Goal: Information Seeking & Learning: Check status

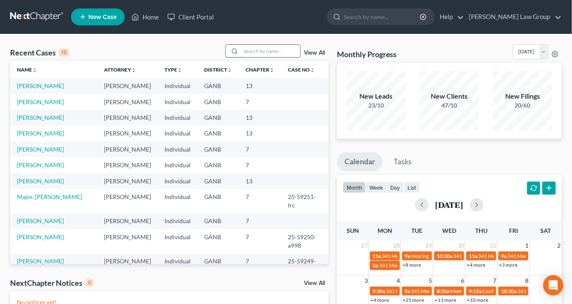
click at [254, 51] on input "search" at bounding box center [270, 51] width 59 height 12
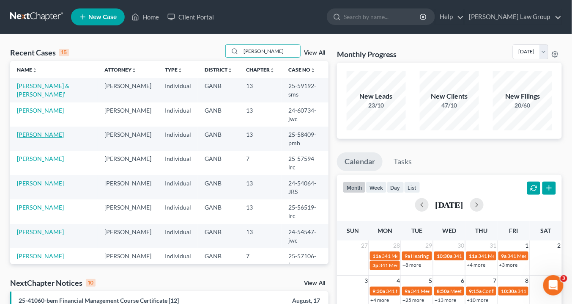
type input "lee"
click at [33, 134] on link "[PERSON_NAME]" at bounding box center [40, 134] width 47 height 7
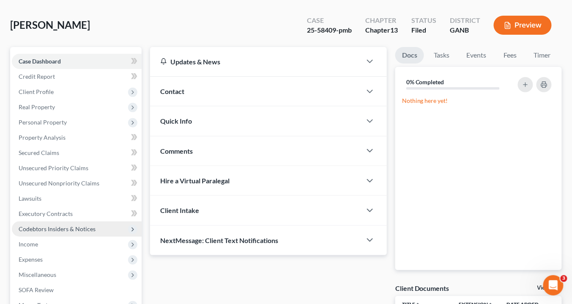
scroll to position [68, 0]
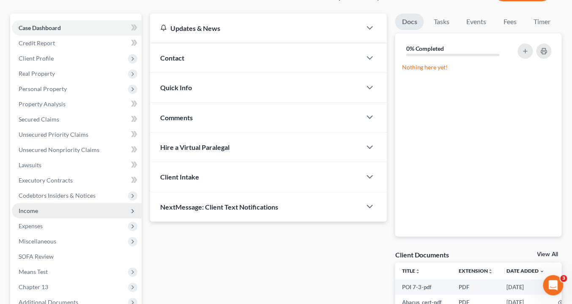
click at [38, 213] on span "Income" at bounding box center [28, 210] width 19 height 7
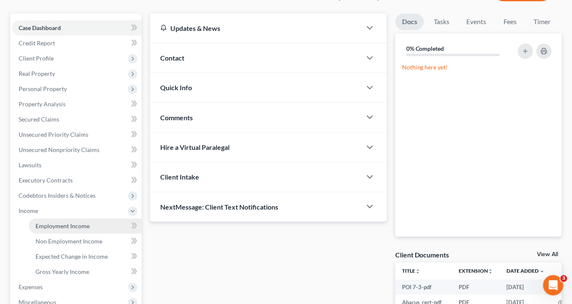
click at [58, 224] on span "Employment Income" at bounding box center [63, 225] width 54 height 7
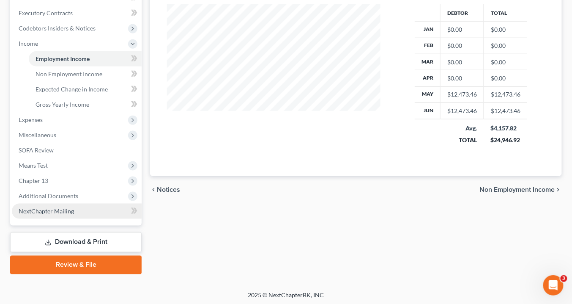
scroll to position [236, 0]
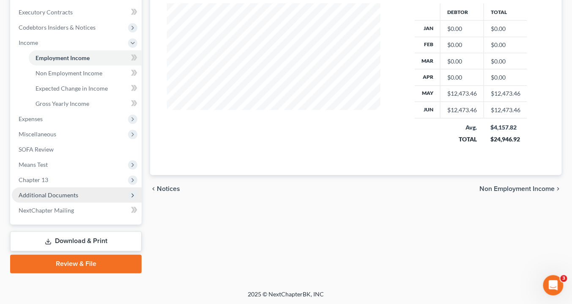
click at [56, 194] on span "Additional Documents" at bounding box center [49, 194] width 60 height 7
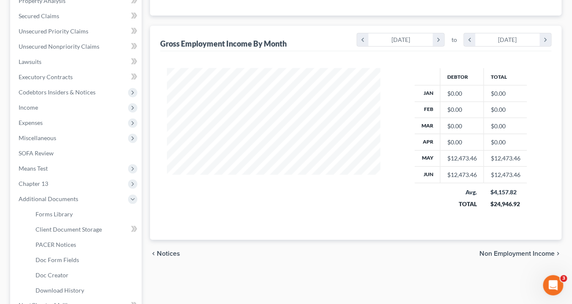
scroll to position [203, 0]
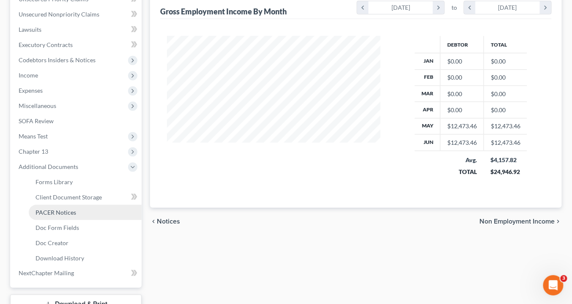
click at [63, 209] on span "PACER Notices" at bounding box center [56, 211] width 41 height 7
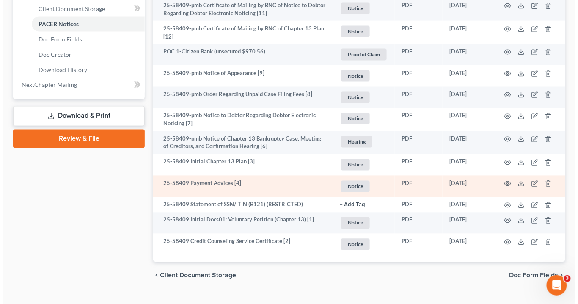
scroll to position [407, 0]
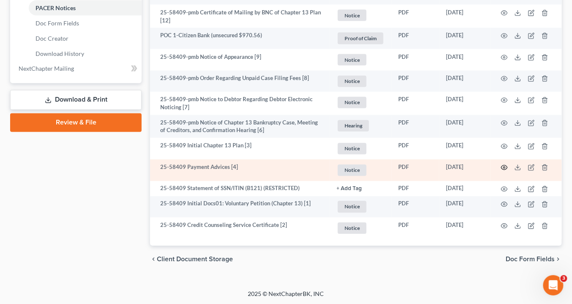
click at [506, 165] on icon "button" at bounding box center [504, 167] width 7 height 7
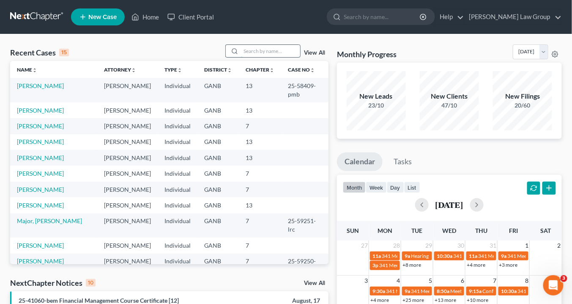
click at [260, 49] on input "search" at bounding box center [270, 51] width 59 height 12
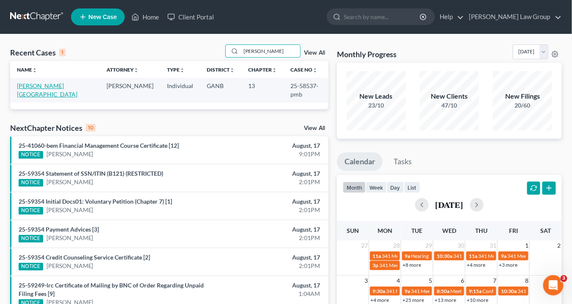
type input "[PERSON_NAME]"
click at [42, 85] on link "[PERSON_NAME][GEOGRAPHIC_DATA]" at bounding box center [47, 90] width 60 height 16
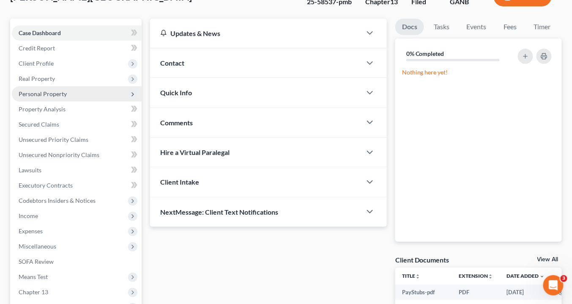
scroll to position [135, 0]
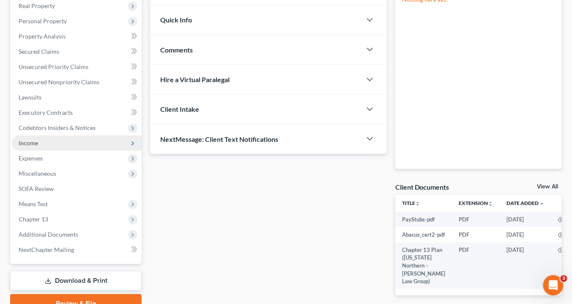
click at [41, 142] on span "Income" at bounding box center [77, 142] width 130 height 15
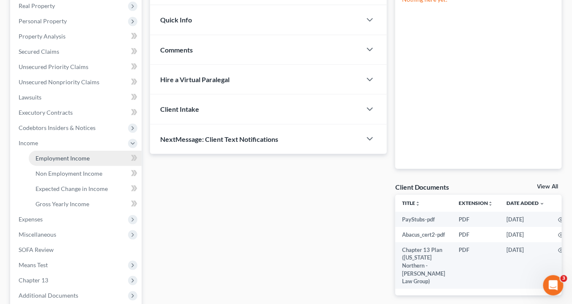
click at [55, 154] on span "Employment Income" at bounding box center [63, 157] width 54 height 7
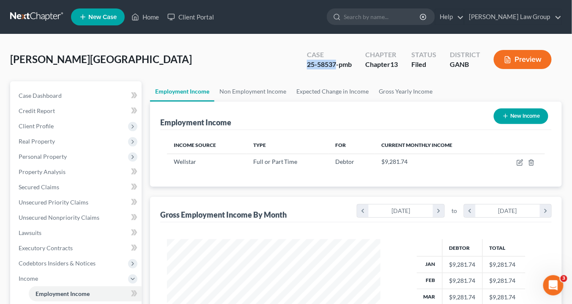
drag, startPoint x: 335, startPoint y: 63, endPoint x: 305, endPoint y: 62, distance: 29.7
click at [303, 62] on div "Case 25-58537-pmb" at bounding box center [329, 60] width 58 height 25
copy div "25-58537"
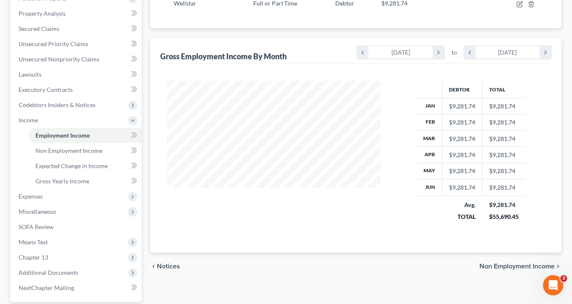
scroll to position [236, 0]
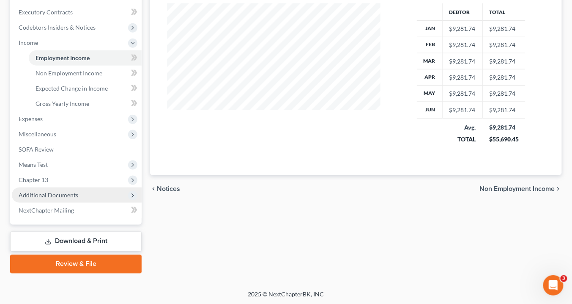
click at [85, 191] on span "Additional Documents" at bounding box center [77, 194] width 130 height 15
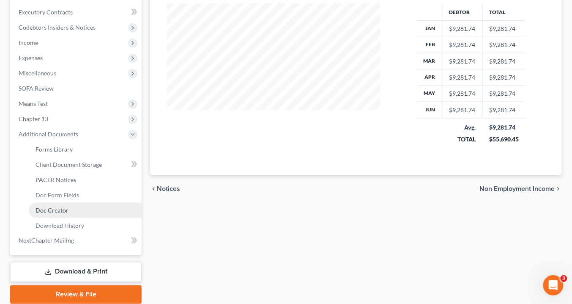
click at [76, 208] on link "Doc Creator" at bounding box center [85, 210] width 113 height 15
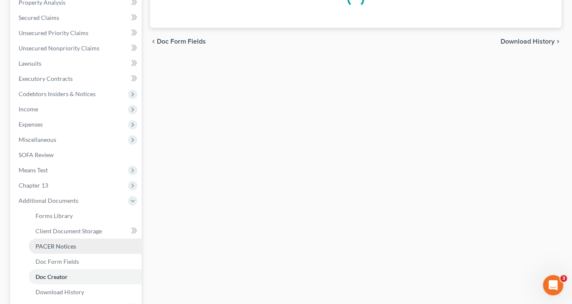
scroll to position [237, 0]
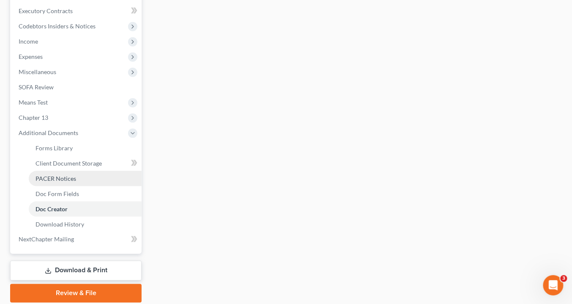
click at [61, 177] on span "PACER Notices" at bounding box center [56, 178] width 41 height 7
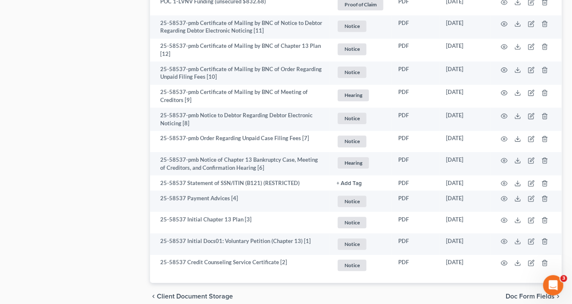
scroll to position [578, 0]
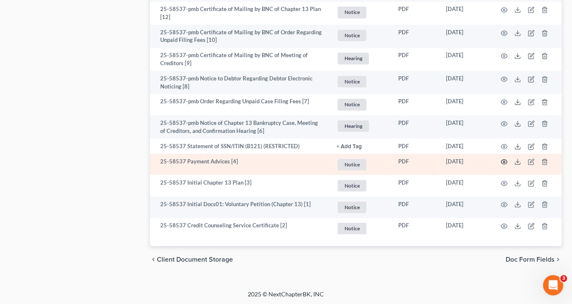
click at [506, 159] on icon "button" at bounding box center [504, 161] width 7 height 7
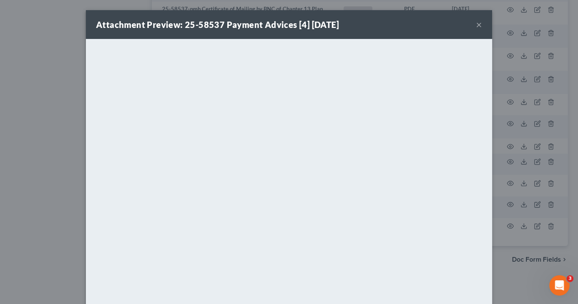
click at [477, 25] on button "×" at bounding box center [479, 24] width 6 height 10
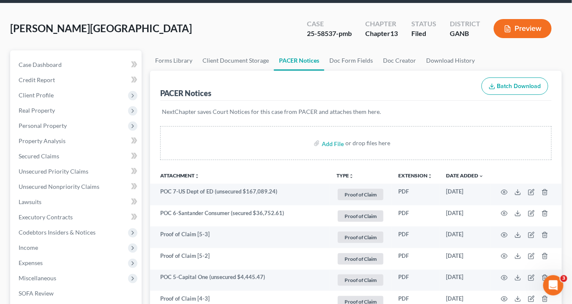
scroll to position [0, 0]
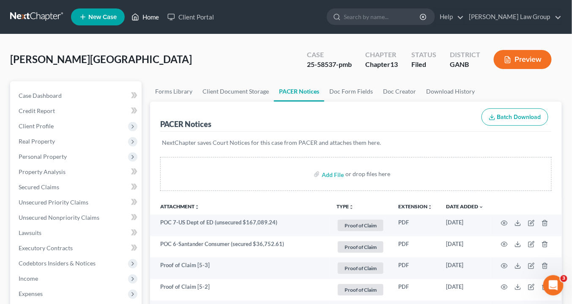
click at [152, 19] on link "Home" at bounding box center [145, 16] width 36 height 15
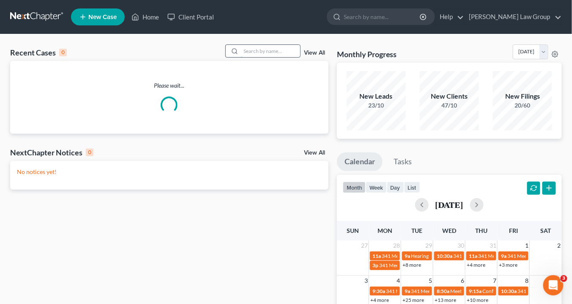
drag, startPoint x: 260, startPoint y: 52, endPoint x: 268, endPoint y: 55, distance: 8.0
click at [264, 53] on input "search" at bounding box center [270, 51] width 59 height 12
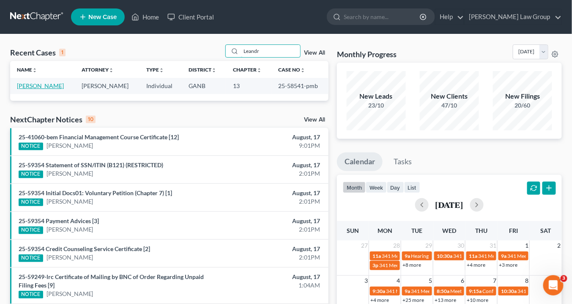
type input "Leandr"
click at [46, 88] on link "[PERSON_NAME]" at bounding box center [40, 85] width 47 height 7
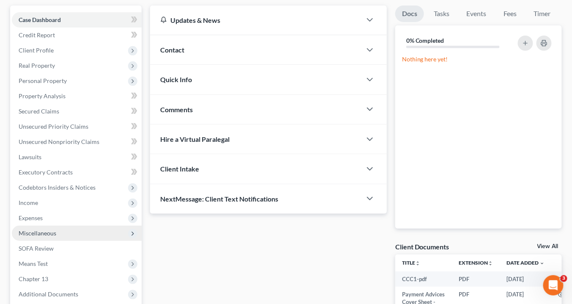
scroll to position [101, 0]
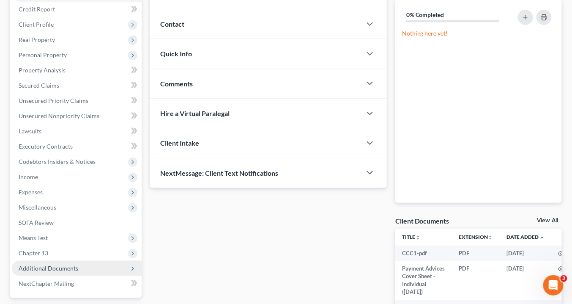
click at [87, 263] on span "Additional Documents" at bounding box center [77, 268] width 130 height 15
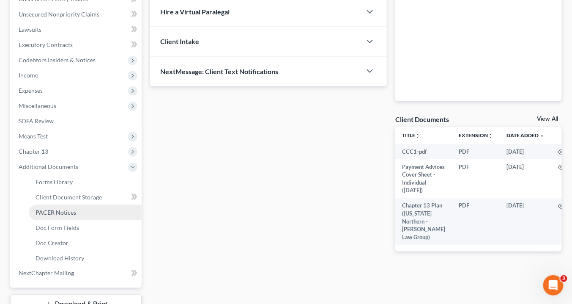
drag, startPoint x: 66, startPoint y: 211, endPoint x: 72, endPoint y: 209, distance: 6.5
click at [66, 211] on span "PACER Notices" at bounding box center [56, 211] width 41 height 7
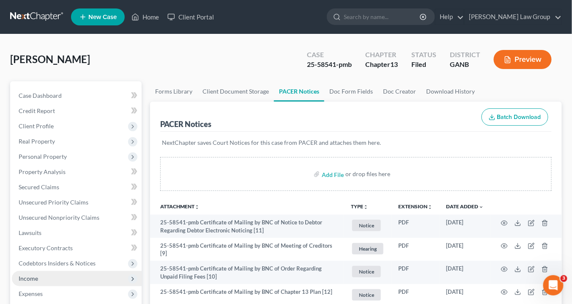
click at [27, 276] on span "Income" at bounding box center [28, 277] width 19 height 7
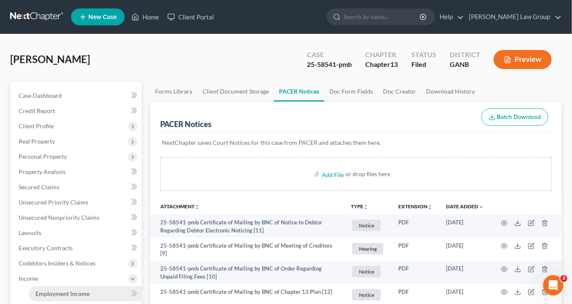
click at [68, 292] on span "Employment Income" at bounding box center [63, 293] width 54 height 7
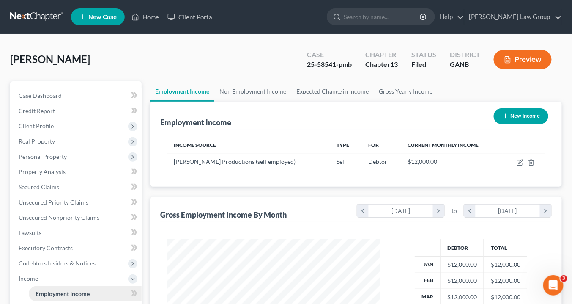
scroll to position [150, 230]
click at [152, 18] on link "Home" at bounding box center [145, 16] width 36 height 15
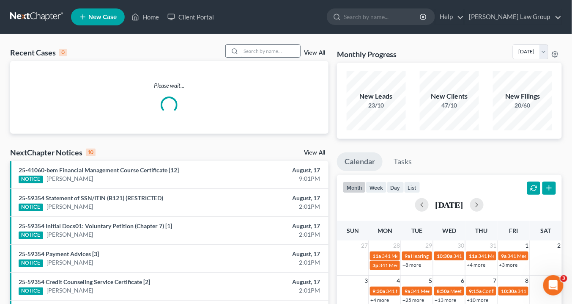
click at [247, 51] on input "search" at bounding box center [270, 51] width 59 height 12
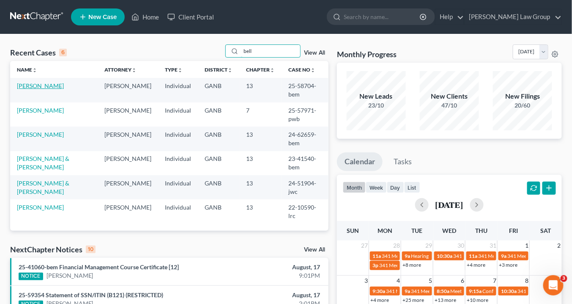
type input "bell"
click at [38, 86] on link "[PERSON_NAME]" at bounding box center [40, 85] width 47 height 7
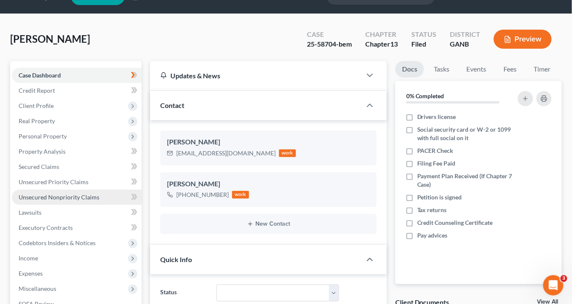
scroll to position [34, 0]
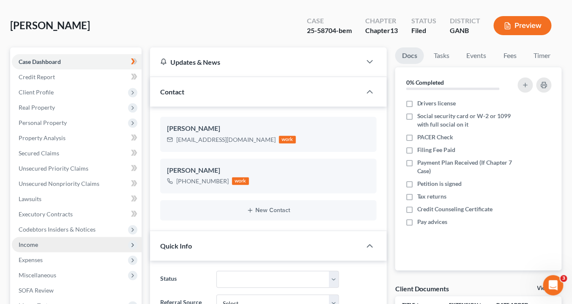
click at [41, 241] on span "Income" at bounding box center [77, 244] width 130 height 15
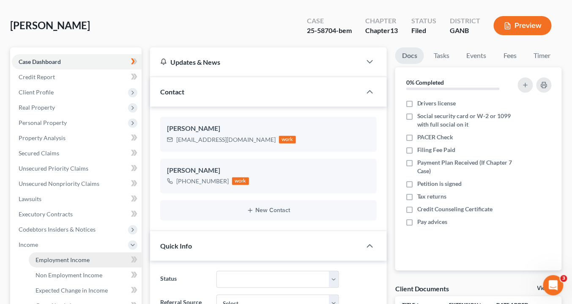
click at [42, 257] on span "Employment Income" at bounding box center [63, 259] width 54 height 7
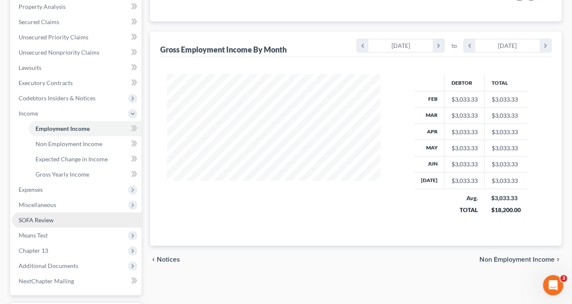
scroll to position [236, 0]
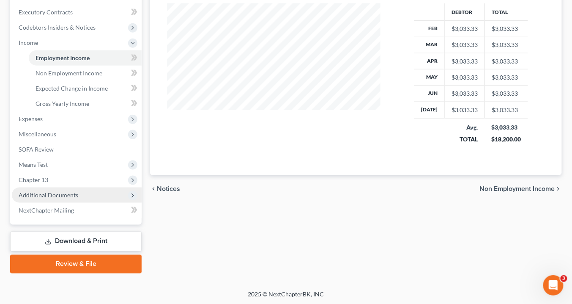
click at [49, 194] on span "Additional Documents" at bounding box center [49, 194] width 60 height 7
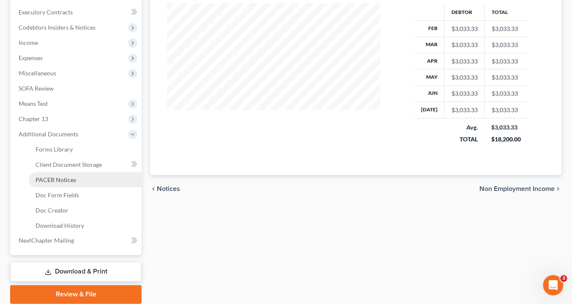
click at [58, 180] on span "PACER Notices" at bounding box center [56, 179] width 41 height 7
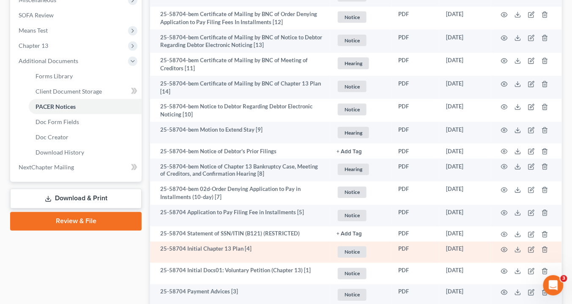
scroll to position [372, 0]
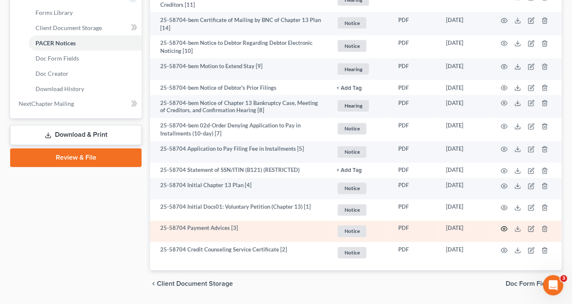
click at [505, 227] on icon "button" at bounding box center [504, 228] width 7 height 7
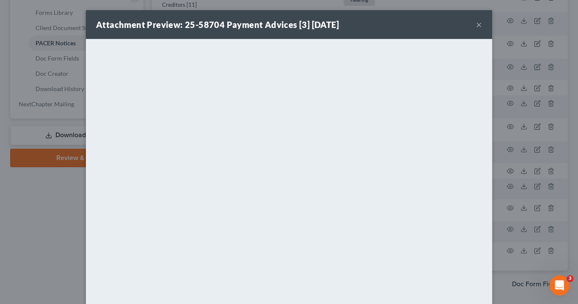
click at [476, 23] on button "×" at bounding box center [479, 24] width 6 height 10
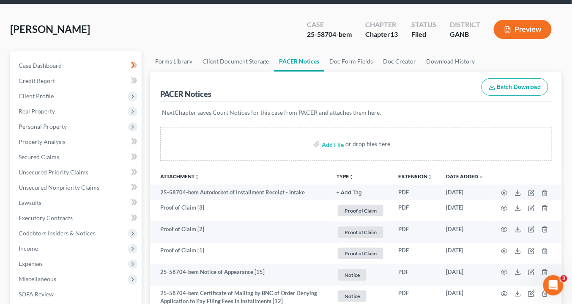
scroll to position [0, 0]
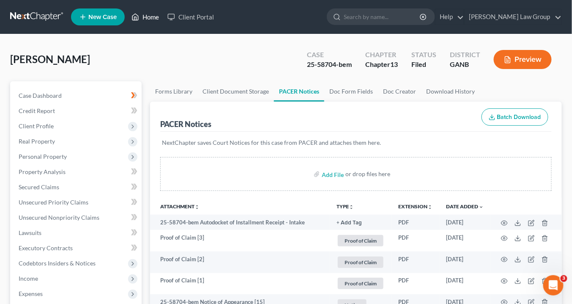
click at [146, 15] on link "Home" at bounding box center [145, 16] width 36 height 15
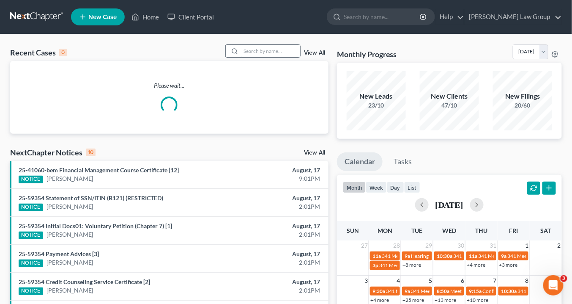
click at [264, 51] on input "search" at bounding box center [270, 51] width 59 height 12
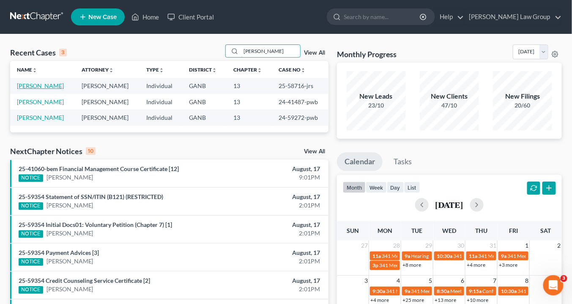
type input "simpson"
click at [48, 84] on link "[PERSON_NAME]" at bounding box center [40, 85] width 47 height 7
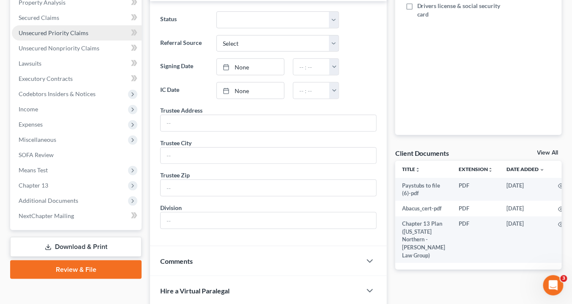
scroll to position [101, 0]
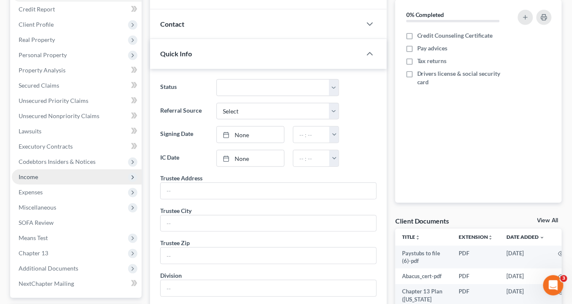
click at [39, 175] on span "Income" at bounding box center [77, 176] width 130 height 15
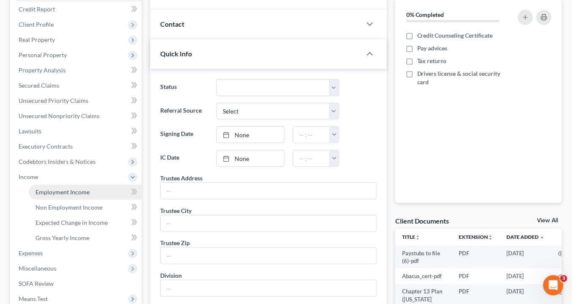
click at [41, 192] on span "Employment Income" at bounding box center [63, 191] width 54 height 7
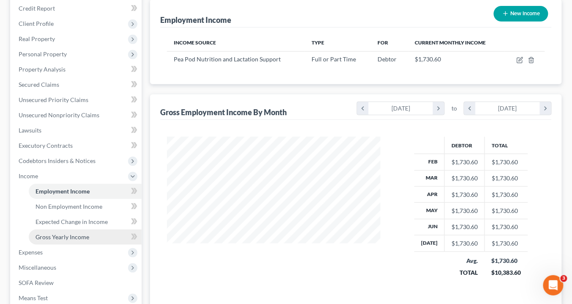
scroll to position [168, 0]
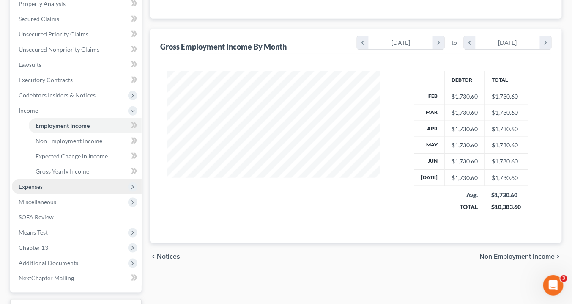
click at [38, 188] on span "Expenses" at bounding box center [31, 186] width 24 height 7
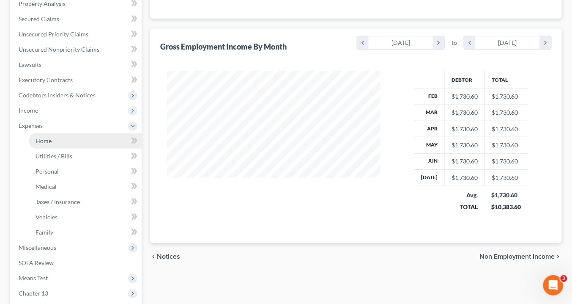
click at [49, 142] on span "Home" at bounding box center [44, 140] width 16 height 7
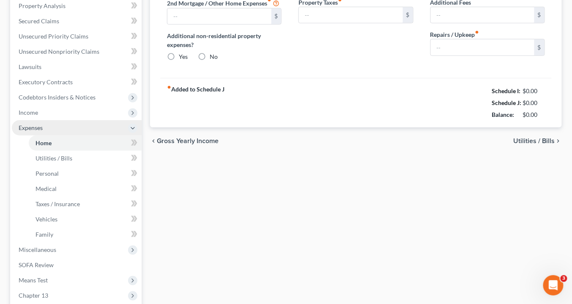
type input "722.00"
type input "0.00"
radio input "true"
type input "0.00"
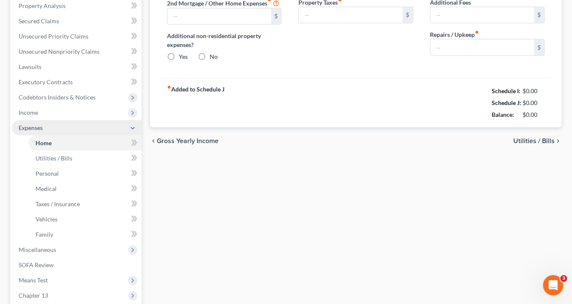
type input "60.00"
type input "0.00"
type input "50.00"
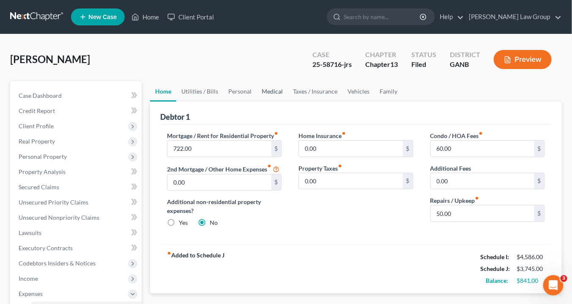
click at [271, 90] on link "Medical" at bounding box center [272, 91] width 31 height 20
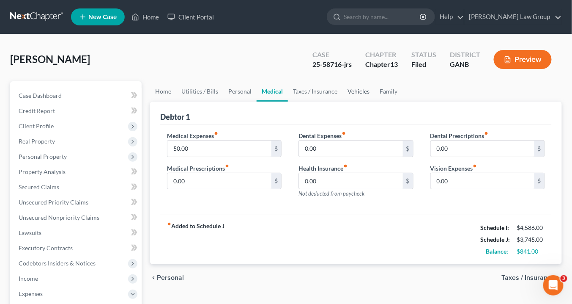
click at [354, 91] on link "Vehicles" at bounding box center [359, 91] width 32 height 20
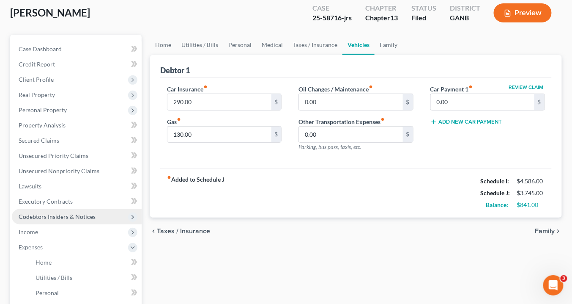
scroll to position [68, 0]
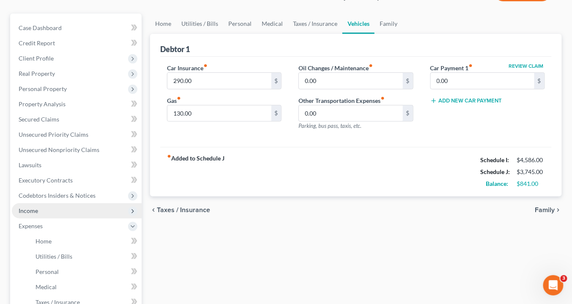
click at [37, 210] on span "Income" at bounding box center [28, 210] width 19 height 7
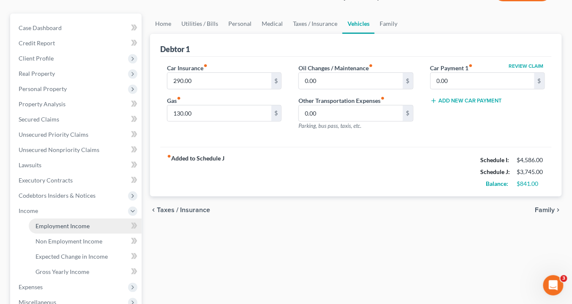
click at [48, 223] on span "Employment Income" at bounding box center [63, 225] width 54 height 7
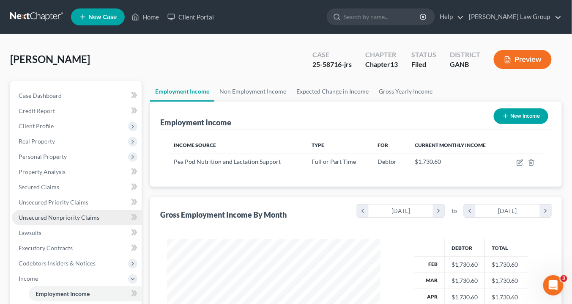
scroll to position [101, 0]
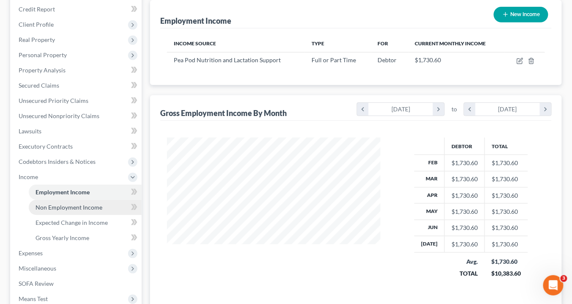
click at [63, 209] on span "Non Employment Income" at bounding box center [69, 206] width 67 height 7
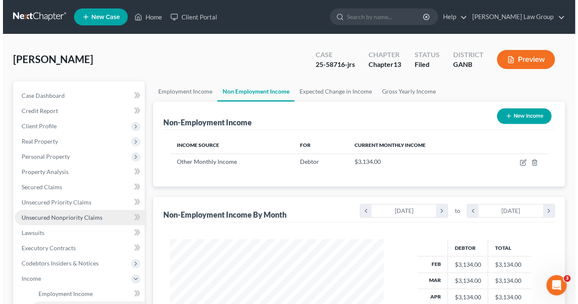
scroll to position [150, 230]
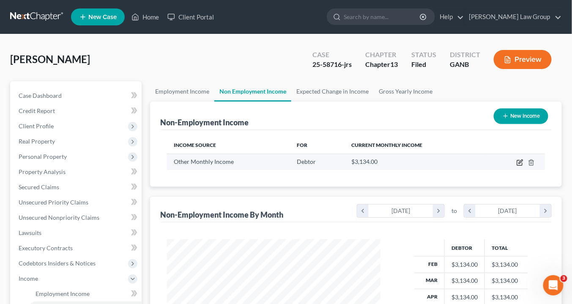
click at [518, 159] on icon "button" at bounding box center [520, 162] width 7 height 7
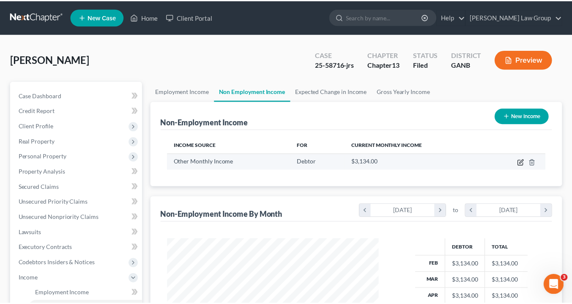
scroll to position [150, 233]
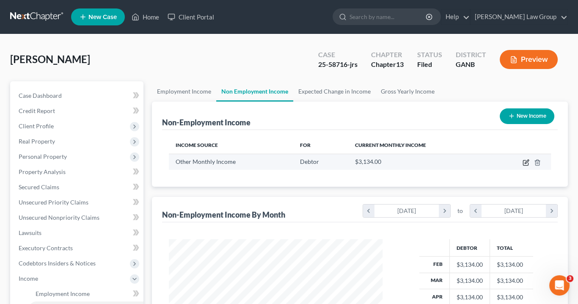
select select "13"
select select "0"
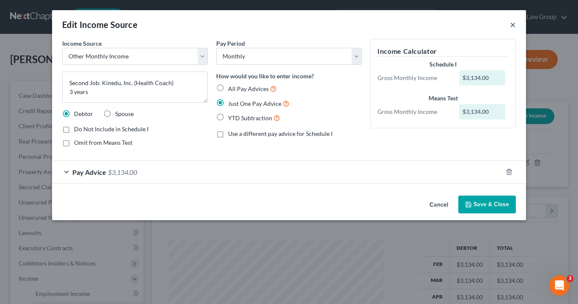
click at [511, 25] on button "×" at bounding box center [513, 24] width 6 height 10
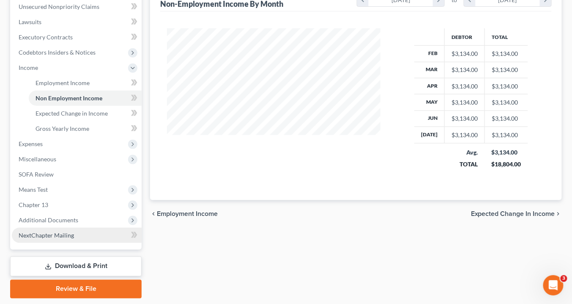
scroll to position [236, 0]
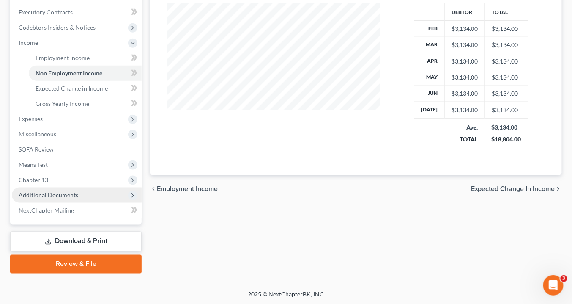
click at [60, 192] on span "Additional Documents" at bounding box center [49, 194] width 60 height 7
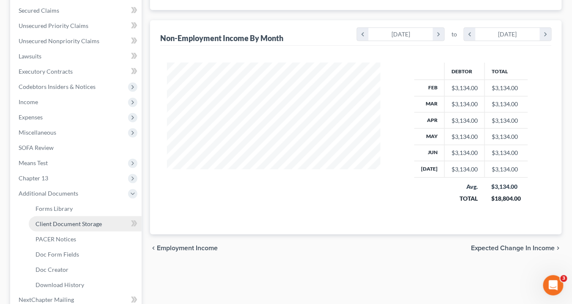
scroll to position [202, 0]
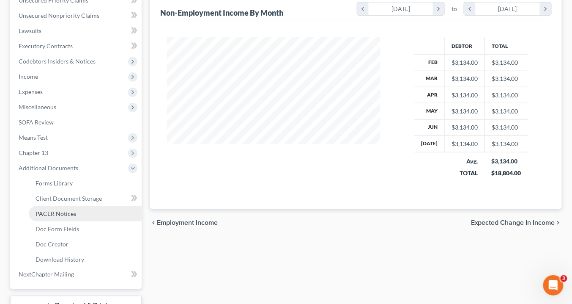
click at [70, 214] on span "PACER Notices" at bounding box center [56, 213] width 41 height 7
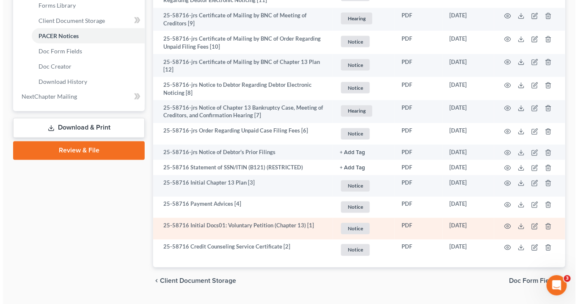
scroll to position [399, 0]
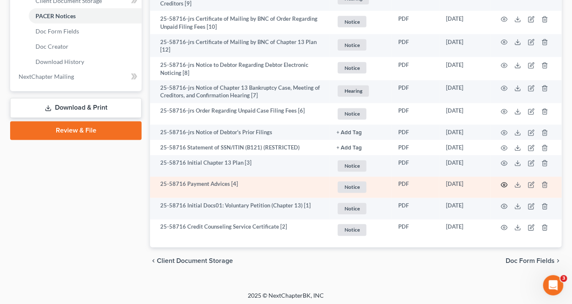
click at [505, 181] on icon "button" at bounding box center [504, 184] width 7 height 7
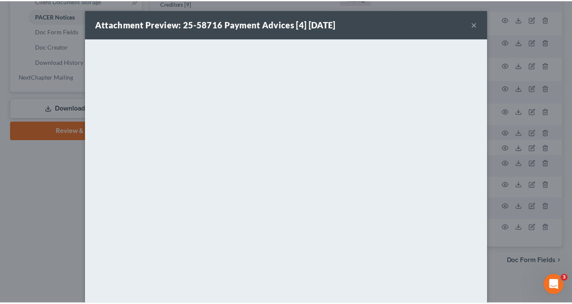
scroll to position [0, 0]
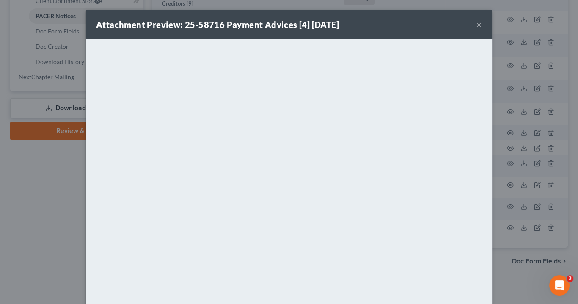
click at [476, 25] on button "×" at bounding box center [479, 24] width 6 height 10
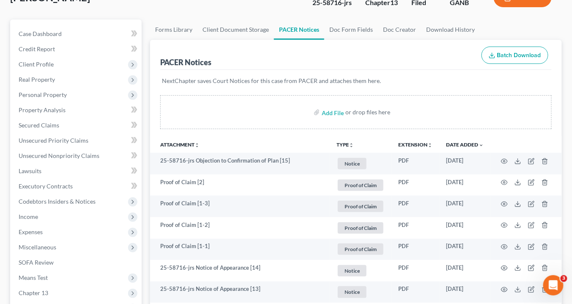
scroll to position [61, 0]
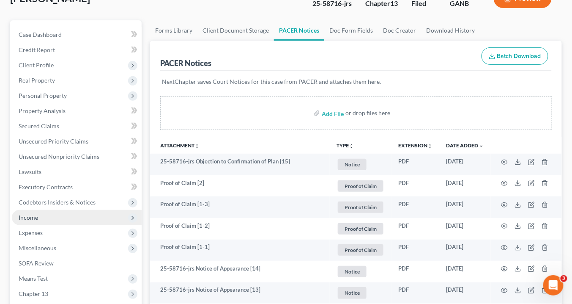
click at [45, 215] on span "Income" at bounding box center [77, 217] width 130 height 15
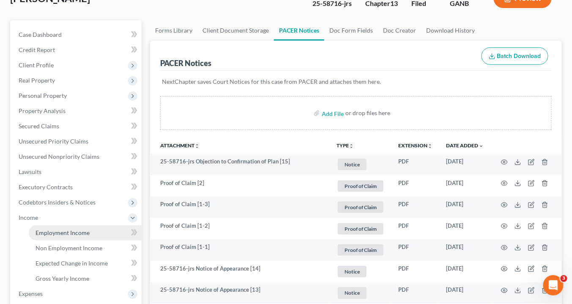
click at [61, 230] on span "Employment Income" at bounding box center [63, 232] width 54 height 7
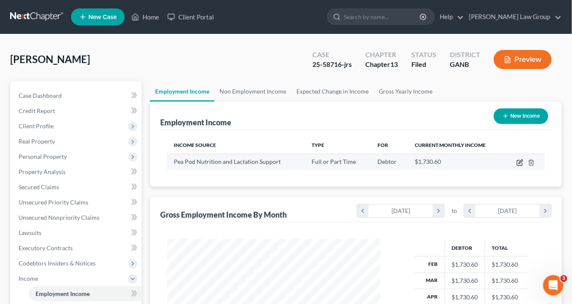
click at [519, 159] on icon "button" at bounding box center [520, 162] width 7 height 7
select select "0"
select select "10"
select select "0"
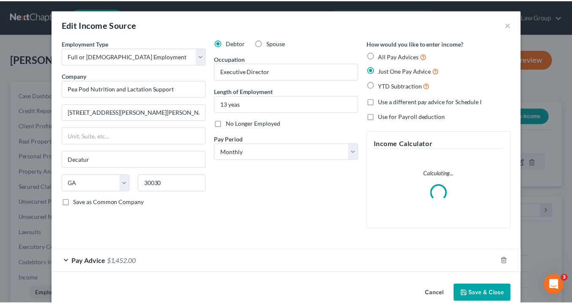
scroll to position [150, 233]
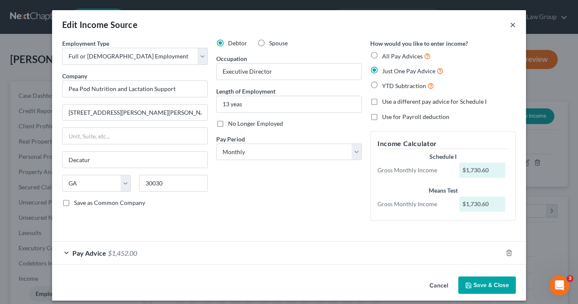
click at [510, 26] on button "×" at bounding box center [513, 24] width 6 height 10
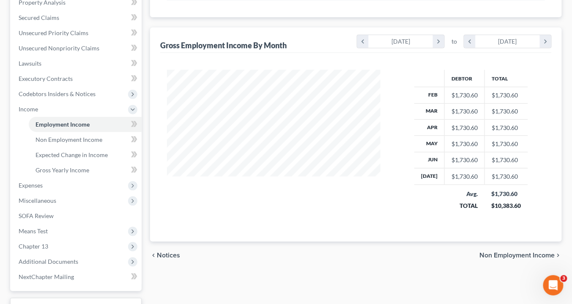
scroll to position [236, 0]
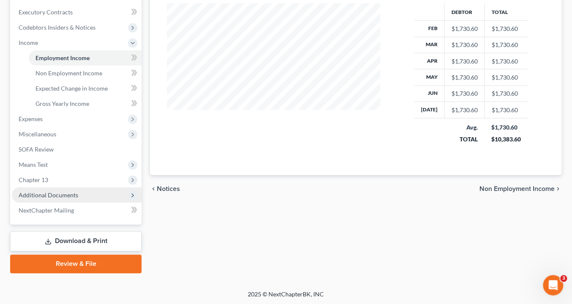
click at [66, 196] on span "Additional Documents" at bounding box center [49, 194] width 60 height 7
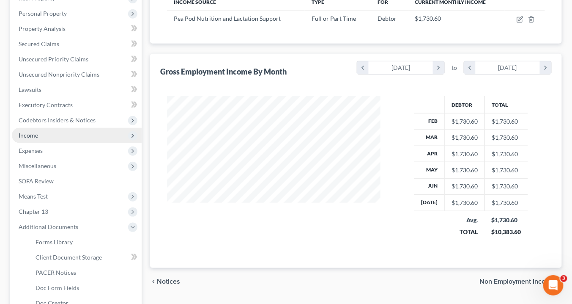
scroll to position [100, 0]
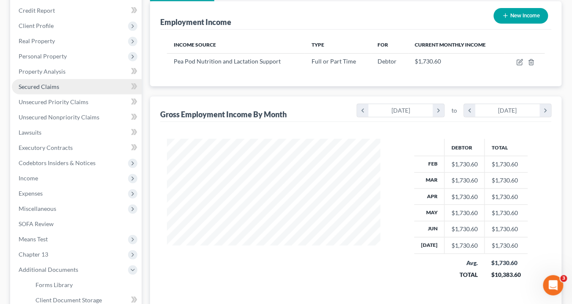
click at [46, 83] on span "Secured Claims" at bounding box center [39, 86] width 41 height 7
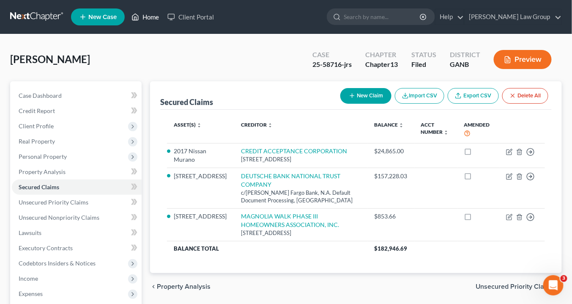
click at [153, 15] on link "Home" at bounding box center [145, 16] width 36 height 15
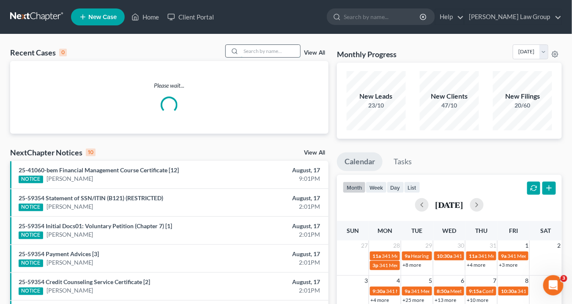
click at [247, 49] on input "search" at bounding box center [270, 51] width 59 height 12
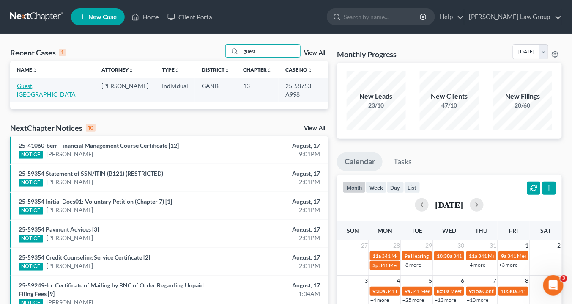
type input "guest"
click at [42, 88] on link "Guest, [GEOGRAPHIC_DATA]" at bounding box center [47, 90] width 60 height 16
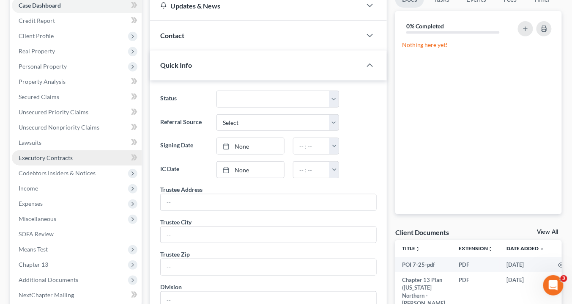
scroll to position [101, 0]
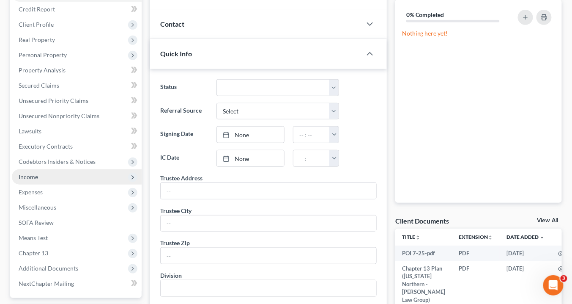
click at [38, 176] on span "Income" at bounding box center [77, 176] width 130 height 15
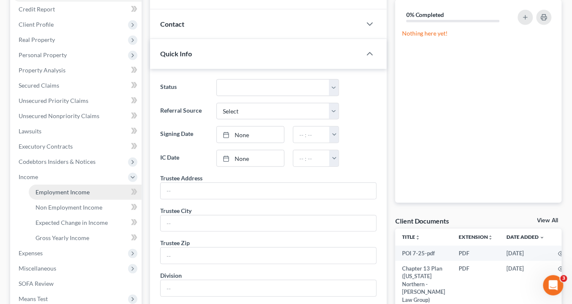
click at [44, 190] on span "Employment Income" at bounding box center [63, 191] width 54 height 7
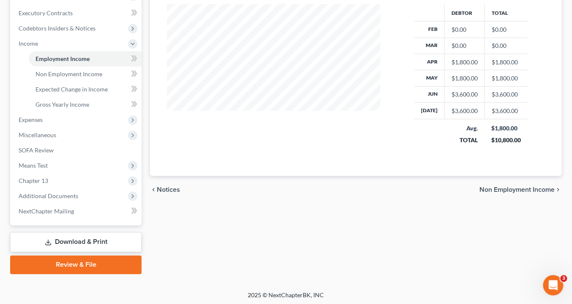
scroll to position [236, 0]
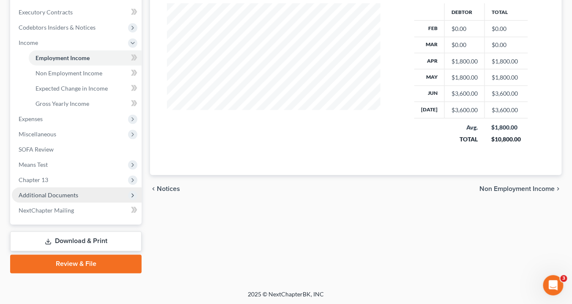
click at [61, 191] on span "Additional Documents" at bounding box center [49, 194] width 60 height 7
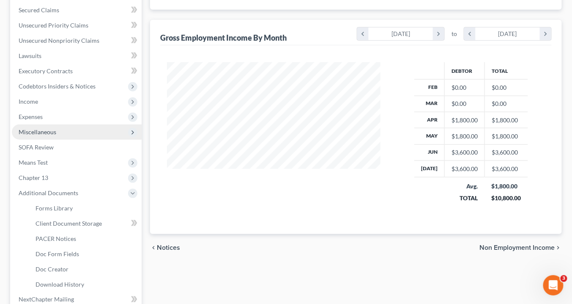
scroll to position [131, 0]
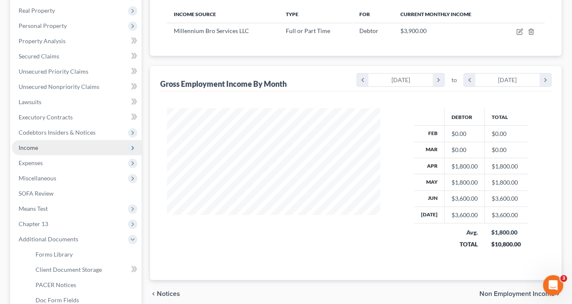
click at [34, 147] on span "Income" at bounding box center [28, 147] width 19 height 7
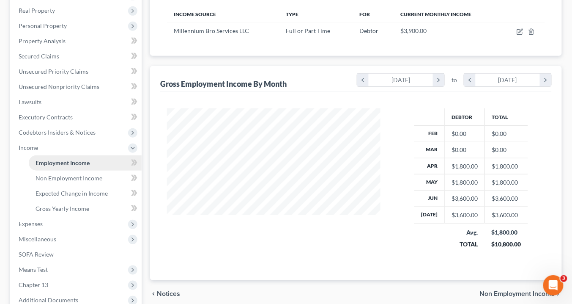
click at [44, 162] on span "Employment Income" at bounding box center [63, 162] width 54 height 7
click at [66, 161] on span "Employment Income" at bounding box center [63, 162] width 54 height 7
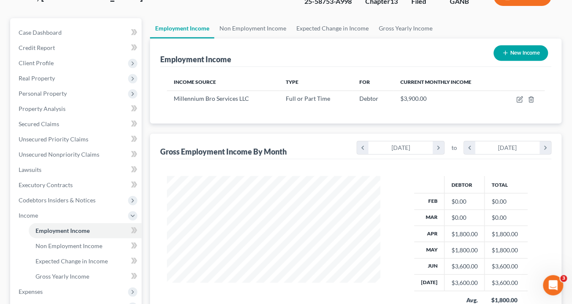
scroll to position [165, 0]
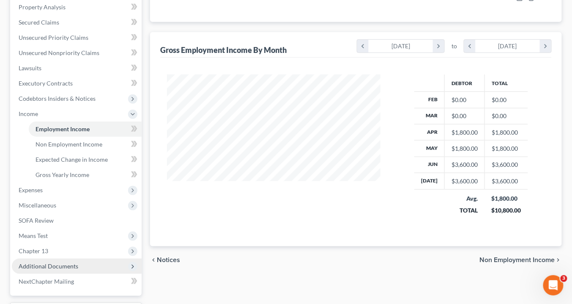
click at [66, 266] on span "Additional Documents" at bounding box center [49, 265] width 60 height 7
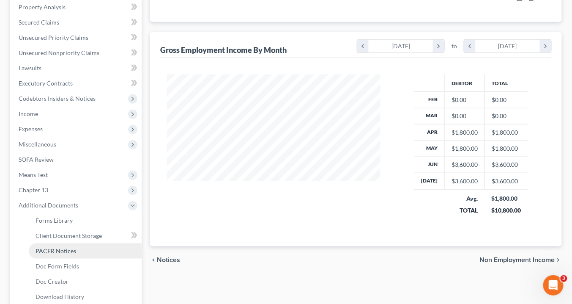
click at [67, 248] on span "PACER Notices" at bounding box center [56, 250] width 41 height 7
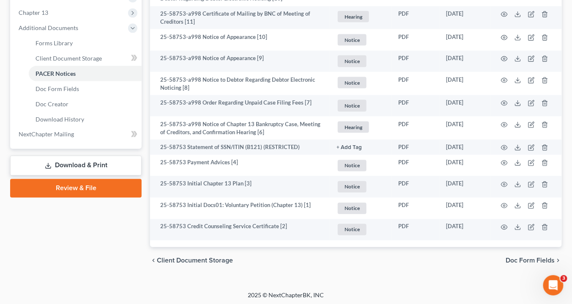
scroll to position [343, 0]
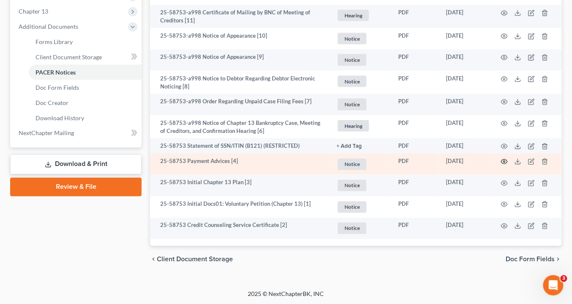
click at [504, 159] on icon "button" at bounding box center [504, 161] width 7 height 7
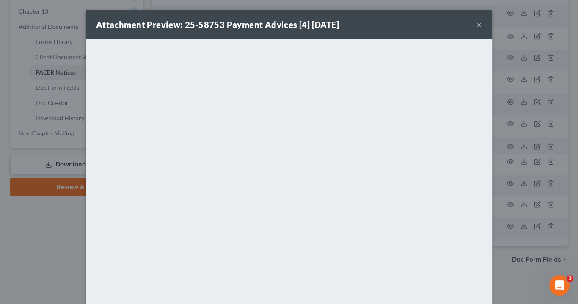
click at [479, 25] on button "×" at bounding box center [479, 24] width 6 height 10
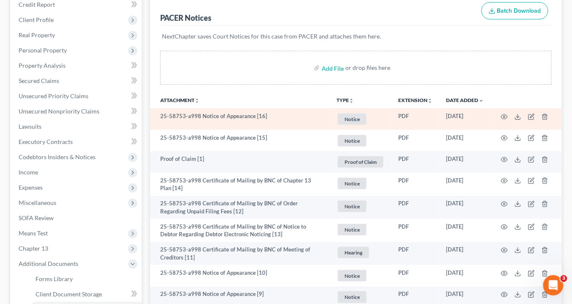
scroll to position [5, 0]
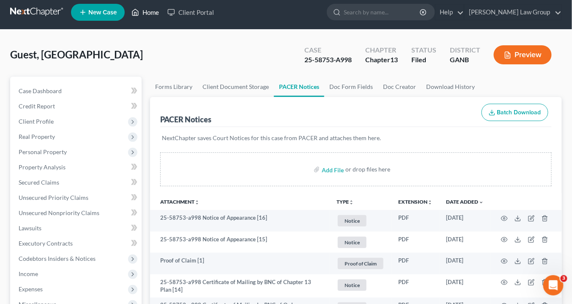
drag, startPoint x: 150, startPoint y: 13, endPoint x: 198, endPoint y: 21, distance: 48.8
click at [150, 13] on link "Home" at bounding box center [145, 12] width 36 height 15
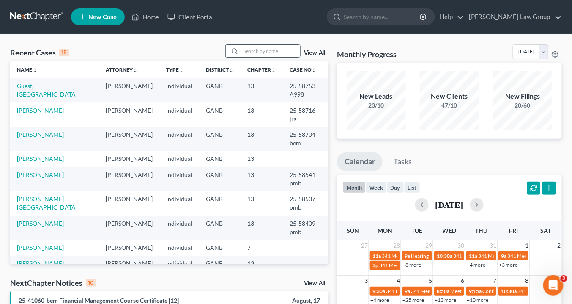
click at [249, 47] on input "search" at bounding box center [270, 51] width 59 height 12
click at [251, 50] on input "search" at bounding box center [270, 51] width 59 height 12
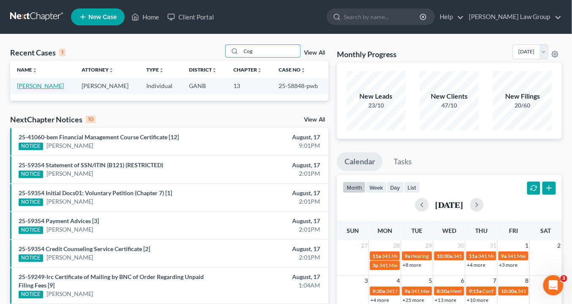
type input "Cog"
click at [52, 85] on link "[PERSON_NAME]" at bounding box center [40, 85] width 47 height 7
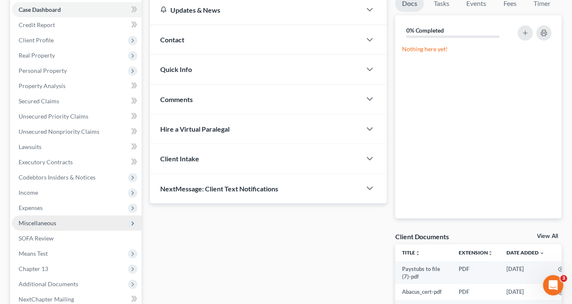
scroll to position [135, 0]
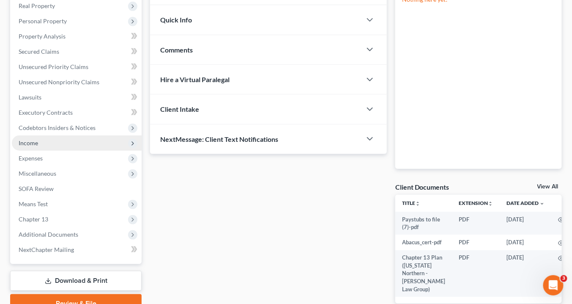
click at [36, 142] on span "Income" at bounding box center [28, 142] width 19 height 7
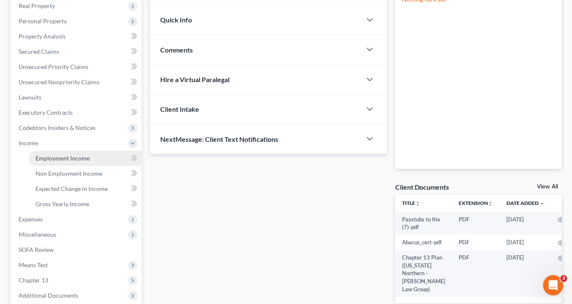
click at [63, 156] on span "Employment Income" at bounding box center [63, 157] width 54 height 7
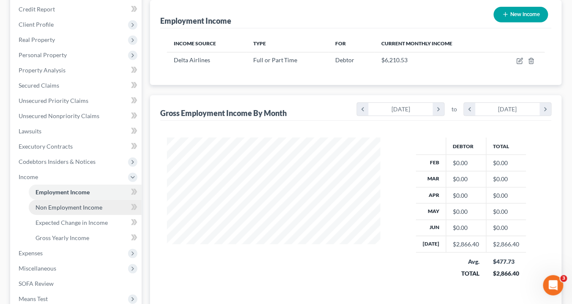
scroll to position [203, 0]
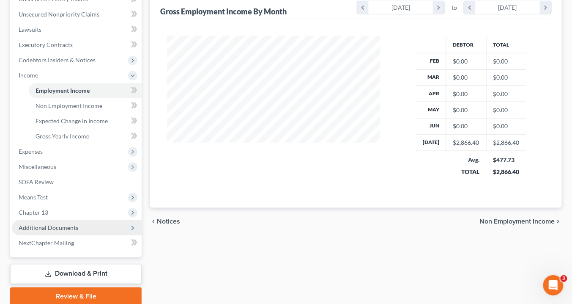
click at [73, 225] on span "Additional Documents" at bounding box center [49, 227] width 60 height 7
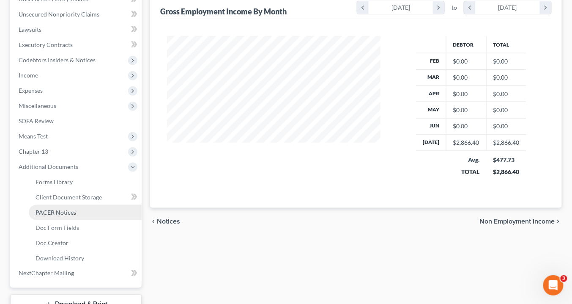
click at [71, 213] on span "PACER Notices" at bounding box center [56, 211] width 41 height 7
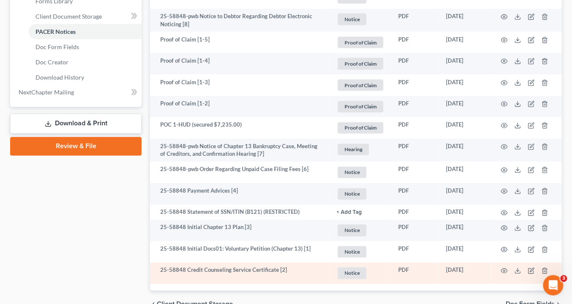
scroll to position [428, 0]
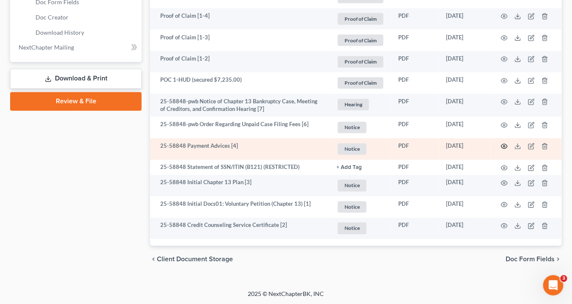
click at [503, 143] on icon "button" at bounding box center [504, 146] width 7 height 7
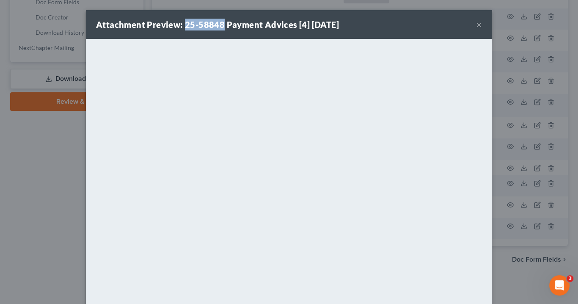
drag, startPoint x: 219, startPoint y: 23, endPoint x: 181, endPoint y: 23, distance: 37.6
click at [181, 23] on strong "Attachment Preview: 25-58848 Payment Advices [4] 08/05/2025" at bounding box center [217, 24] width 243 height 10
copy strong "25-58848"
drag, startPoint x: 474, startPoint y: 24, endPoint x: 440, endPoint y: 3, distance: 40.6
click at [476, 24] on button "×" at bounding box center [479, 24] width 6 height 10
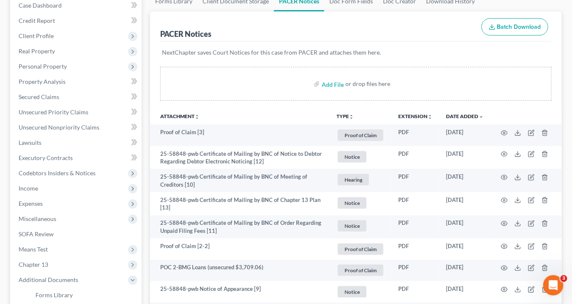
scroll to position [0, 0]
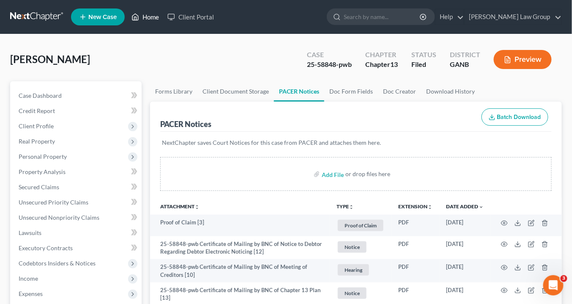
click at [151, 18] on link "Home" at bounding box center [145, 16] width 36 height 15
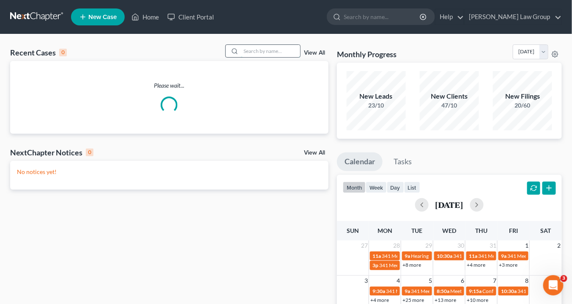
drag, startPoint x: 256, startPoint y: 50, endPoint x: 261, endPoint y: 55, distance: 6.9
click at [258, 52] on input "search" at bounding box center [270, 51] width 59 height 12
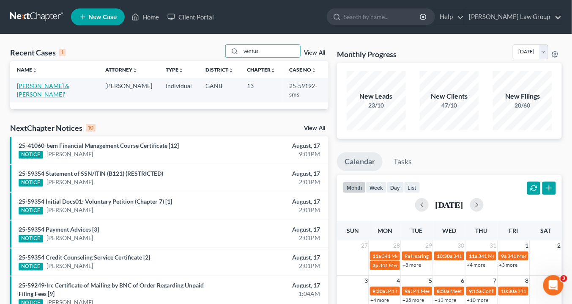
type input "ventus"
click at [48, 87] on link "[PERSON_NAME] & [PERSON_NAME]'" at bounding box center [43, 90] width 52 height 16
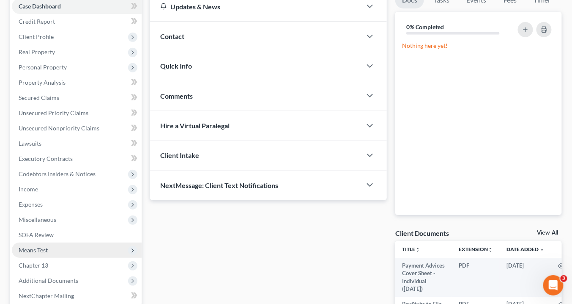
scroll to position [101, 0]
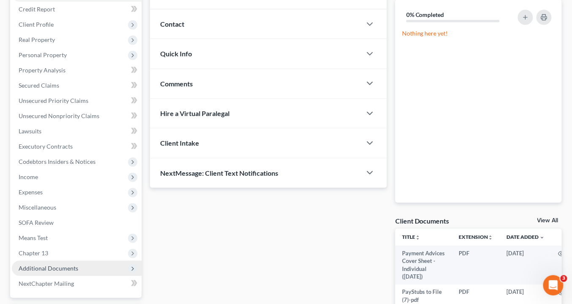
click at [77, 266] on span "Additional Documents" at bounding box center [77, 268] width 130 height 15
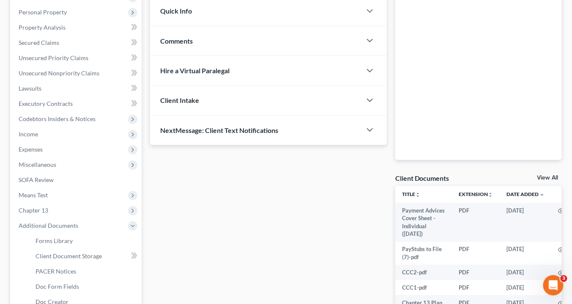
scroll to position [203, 0]
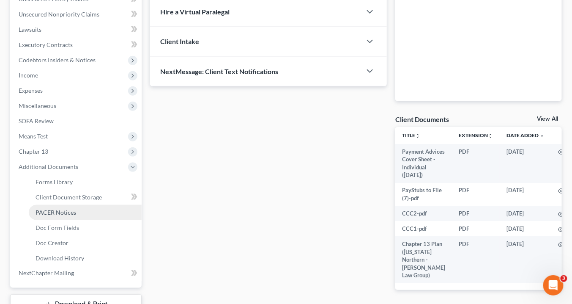
click at [68, 211] on span "PACER Notices" at bounding box center [56, 211] width 41 height 7
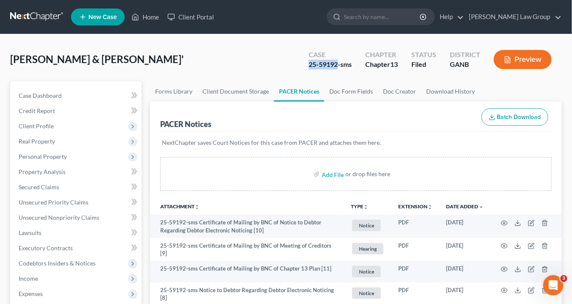
drag, startPoint x: 339, startPoint y: 64, endPoint x: 308, endPoint y: 65, distance: 30.9
click at [302, 64] on div "Case 25-59192-sms" at bounding box center [330, 60] width 57 height 25
copy div "25-59192"
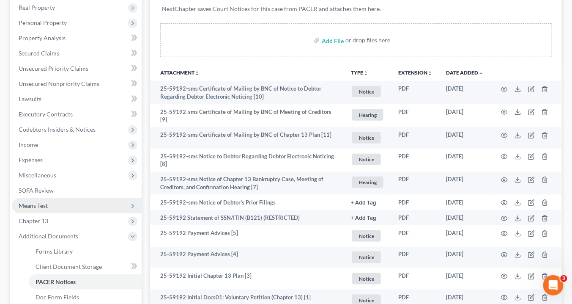
scroll to position [169, 0]
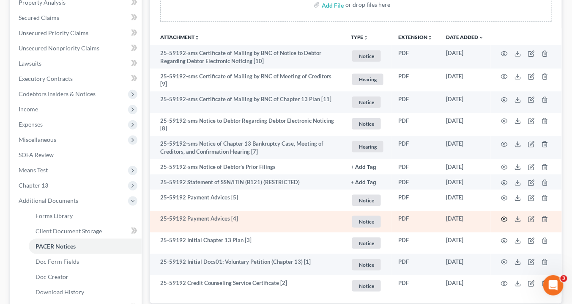
click at [502, 217] on icon "button" at bounding box center [505, 219] width 6 height 5
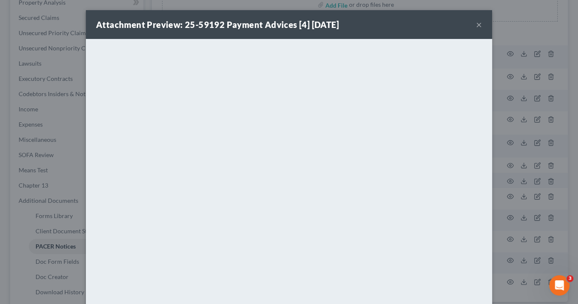
click at [477, 25] on button "×" at bounding box center [479, 24] width 6 height 10
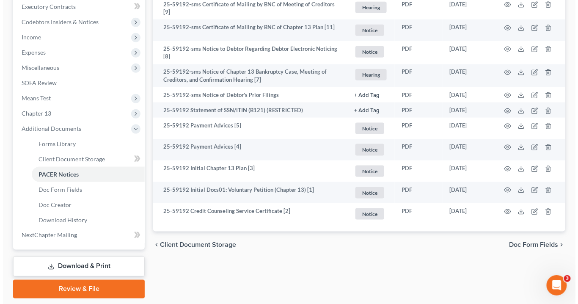
scroll to position [198, 0]
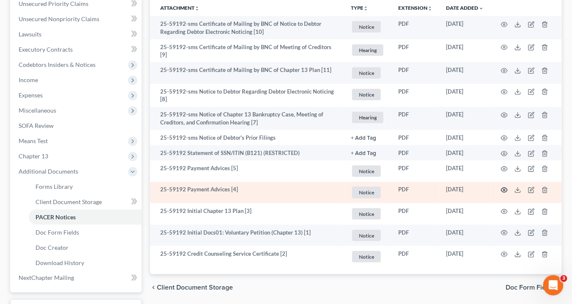
click at [505, 189] on circle "button" at bounding box center [505, 190] width 2 height 2
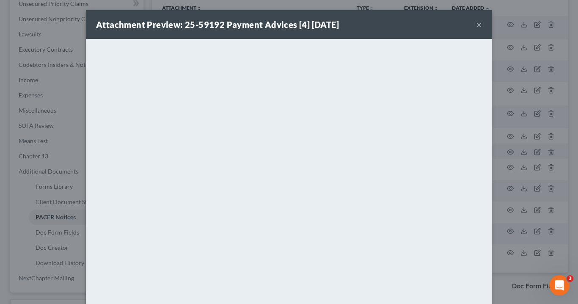
click at [477, 25] on button "×" at bounding box center [479, 24] width 6 height 10
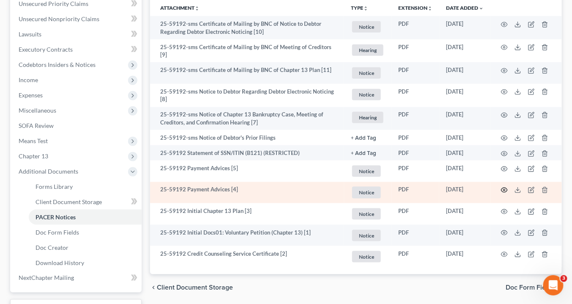
click at [506, 188] on icon "button" at bounding box center [505, 190] width 6 height 5
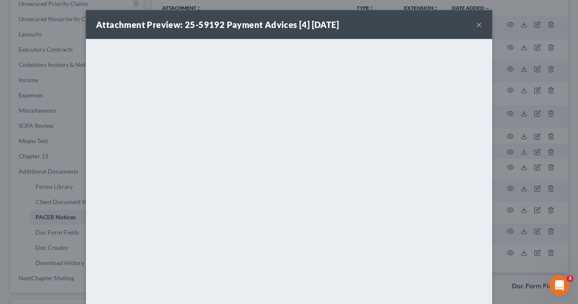
click at [477, 25] on button "×" at bounding box center [479, 24] width 6 height 10
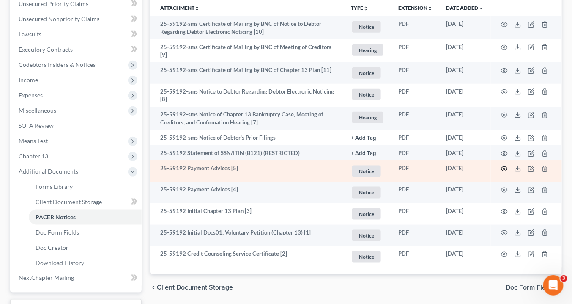
click at [504, 166] on icon "button" at bounding box center [505, 168] width 6 height 5
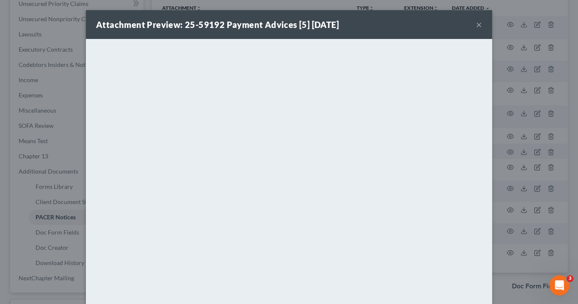
click at [476, 26] on button "×" at bounding box center [479, 24] width 6 height 10
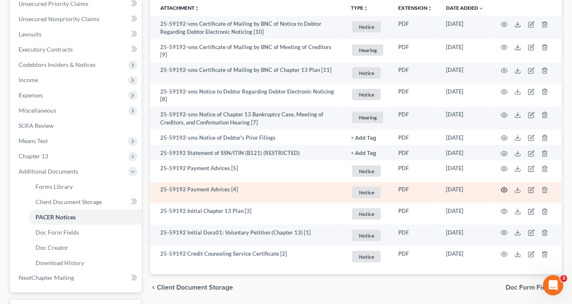
click at [507, 186] on icon "button" at bounding box center [504, 189] width 7 height 7
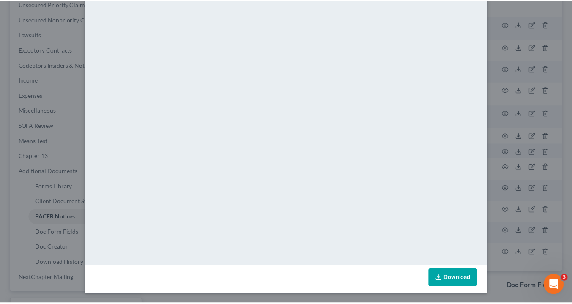
scroll to position [0, 0]
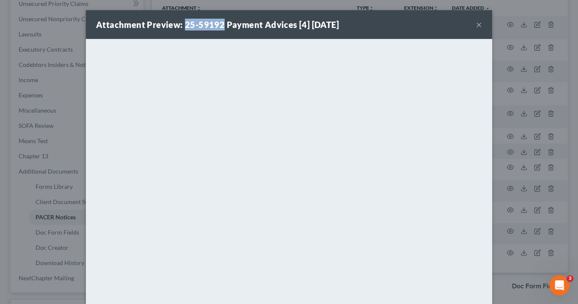
drag, startPoint x: 219, startPoint y: 23, endPoint x: 181, endPoint y: 24, distance: 38.1
click at [181, 24] on strong "Attachment Preview: 25-59192 Payment Advices [4] 08/12/2025" at bounding box center [217, 24] width 243 height 10
copy strong "25-59192"
click at [476, 24] on button "×" at bounding box center [479, 24] width 6 height 10
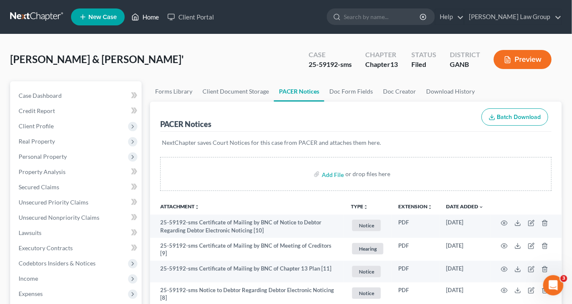
drag, startPoint x: 155, startPoint y: 18, endPoint x: 175, endPoint y: 3, distance: 25.1
click at [155, 18] on link "Home" at bounding box center [145, 16] width 36 height 15
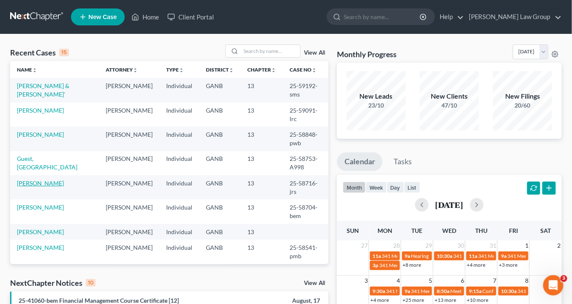
click at [35, 179] on link "[PERSON_NAME]" at bounding box center [40, 182] width 47 height 7
select select "3"
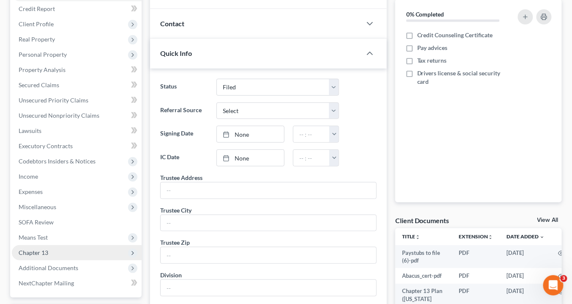
scroll to position [169, 0]
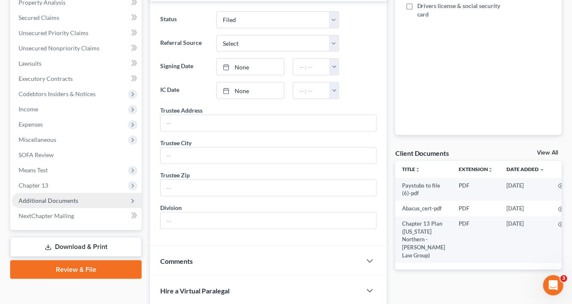
click at [83, 197] on span "Additional Documents" at bounding box center [77, 200] width 130 height 15
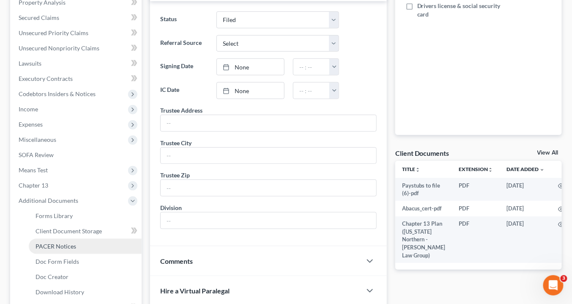
click at [98, 246] on link "PACER Notices" at bounding box center [85, 246] width 113 height 15
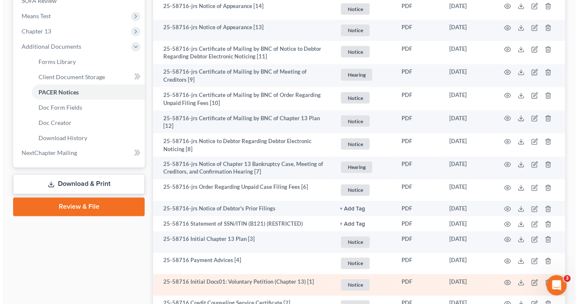
scroll to position [365, 0]
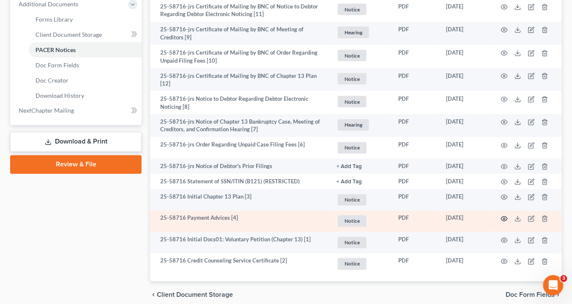
click at [505, 215] on icon "button" at bounding box center [504, 218] width 7 height 7
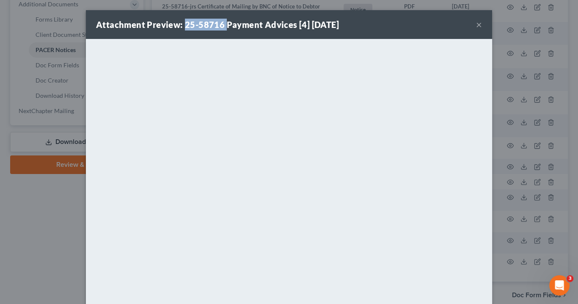
drag, startPoint x: 221, startPoint y: 23, endPoint x: 180, endPoint y: 23, distance: 41.0
click at [180, 23] on strong "Attachment Preview: 25-58716 Payment Advices [4] 08/03/2025" at bounding box center [217, 24] width 243 height 10
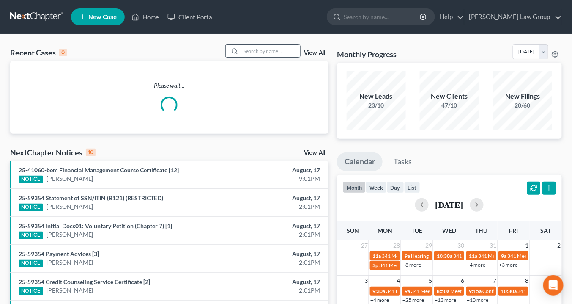
click at [254, 55] on input "search" at bounding box center [270, 51] width 59 height 12
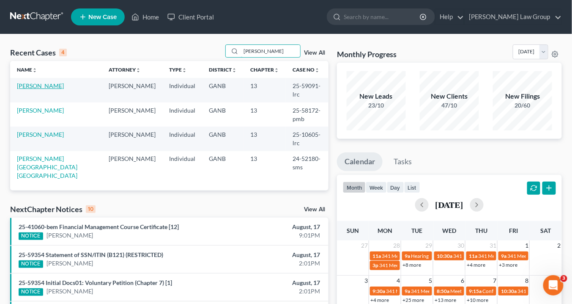
type input "[PERSON_NAME]"
click at [45, 85] on link "[PERSON_NAME]" at bounding box center [40, 85] width 47 height 7
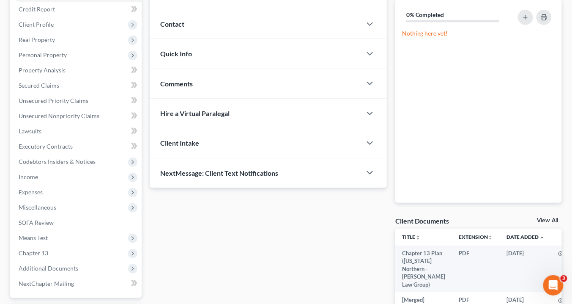
scroll to position [187, 0]
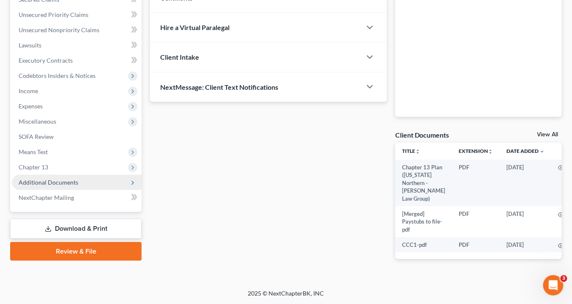
click at [60, 178] on span "Additional Documents" at bounding box center [49, 181] width 60 height 7
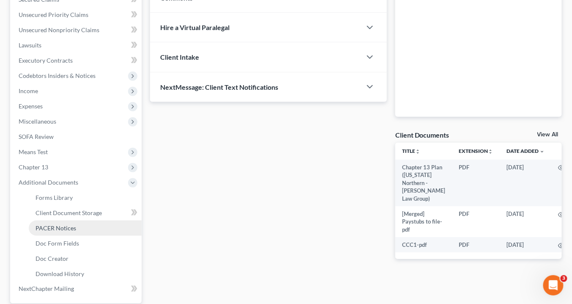
click at [71, 228] on span "PACER Notices" at bounding box center [56, 227] width 41 height 7
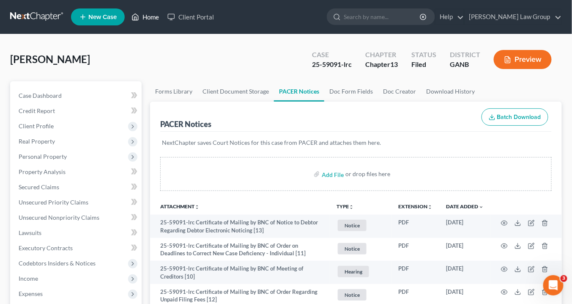
click at [147, 19] on link "Home" at bounding box center [145, 16] width 36 height 15
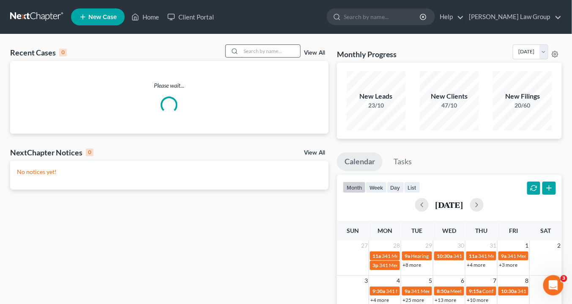
click at [243, 47] on input "search" at bounding box center [270, 51] width 59 height 12
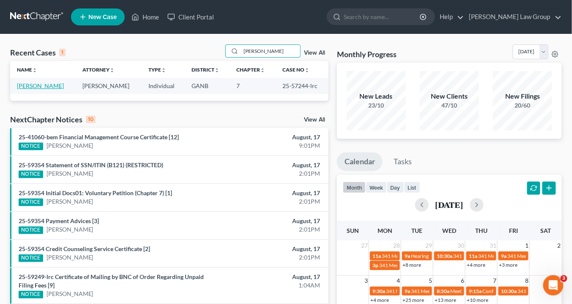
type input "[PERSON_NAME]"
click at [52, 82] on link "[PERSON_NAME]" at bounding box center [40, 85] width 47 height 7
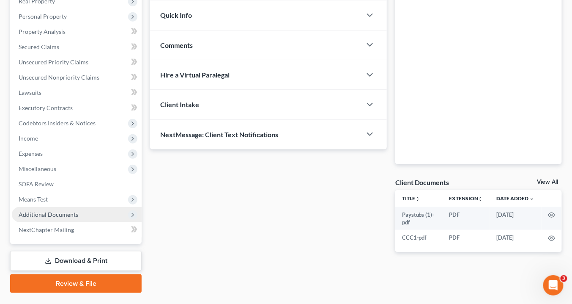
scroll to position [160, 0]
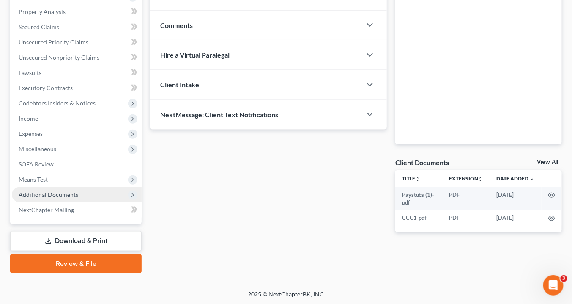
click at [40, 195] on span "Additional Documents" at bounding box center [49, 194] width 60 height 7
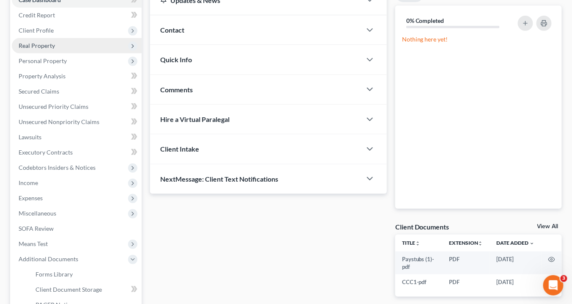
scroll to position [92, 0]
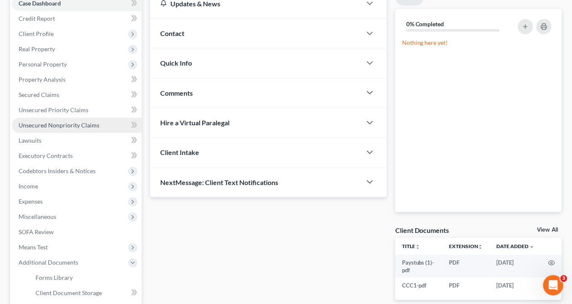
click at [67, 126] on span "Unsecured Nonpriority Claims" at bounding box center [59, 124] width 81 height 7
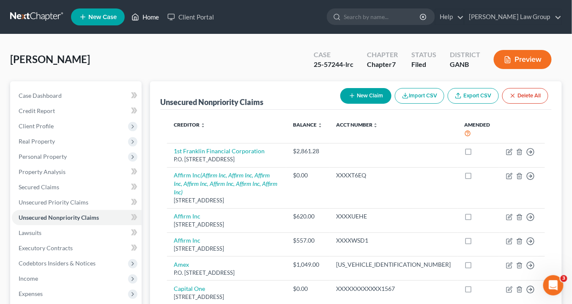
click at [148, 16] on link "Home" at bounding box center [145, 16] width 36 height 15
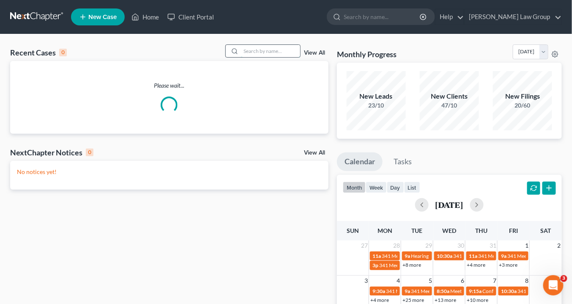
drag, startPoint x: 260, startPoint y: 52, endPoint x: 269, endPoint y: 57, distance: 10.0
click at [266, 54] on input "search" at bounding box center [270, 51] width 59 height 12
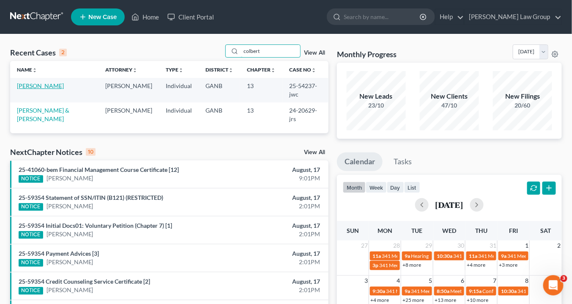
type input "colbert"
click at [47, 84] on link "[PERSON_NAME]" at bounding box center [40, 85] width 47 height 7
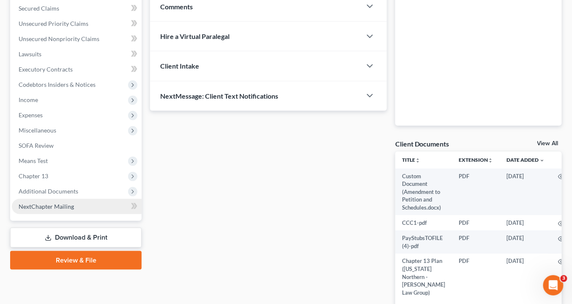
scroll to position [203, 0]
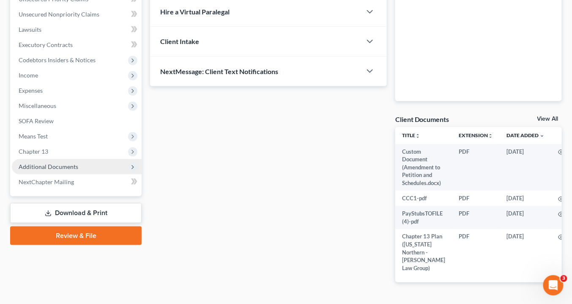
click at [60, 164] on span "Additional Documents" at bounding box center [49, 166] width 60 height 7
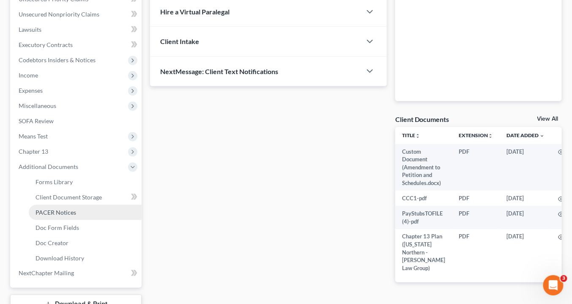
click at [77, 213] on link "PACER Notices" at bounding box center [85, 212] width 113 height 15
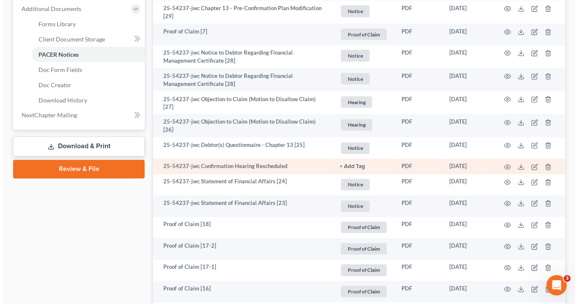
scroll to position [406, 0]
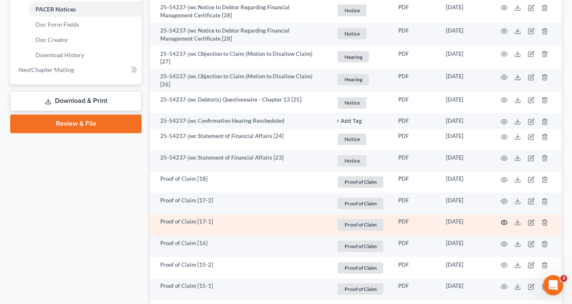
click at [505, 222] on circle "button" at bounding box center [505, 223] width 2 height 2
